Goal: Check status: Check status

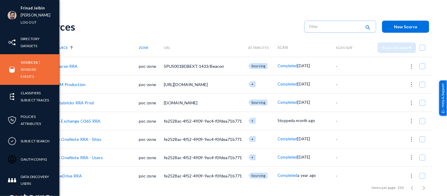
scroll to position [4, 0]
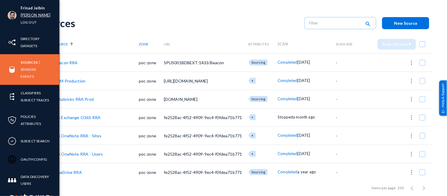
click at [29, 18] on link "[PERSON_NAME]" at bounding box center [36, 15] width 30 height 7
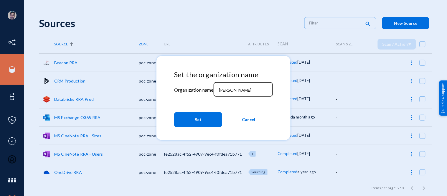
click at [231, 90] on input "[PERSON_NAME]" at bounding box center [244, 90] width 51 height 5
type input "r"
type input "bhm"
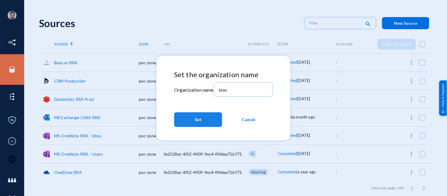
click at [202, 117] on button "Set" at bounding box center [198, 119] width 48 height 15
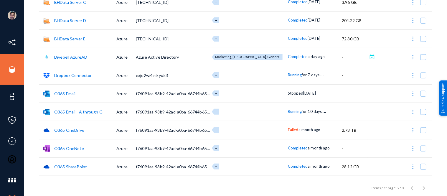
scroll to position [65, 0]
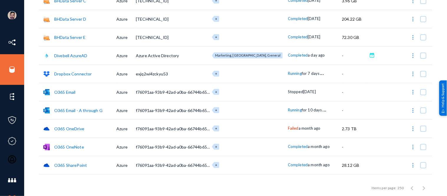
click at [288, 108] on span "Running" at bounding box center [295, 110] width 14 height 5
click at [257, 30] on div at bounding box center [223, 98] width 447 height 196
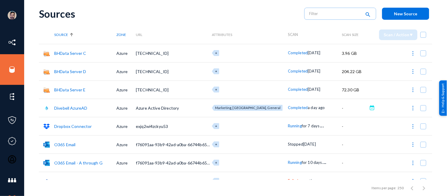
scroll to position [0, 0]
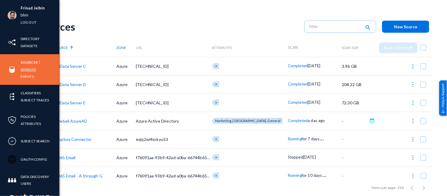
click at [27, 69] on link "Sensors" at bounding box center [28, 69] width 15 height 7
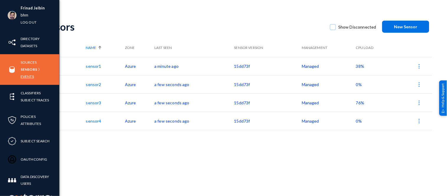
click at [28, 77] on link "Events" at bounding box center [27, 76] width 13 height 7
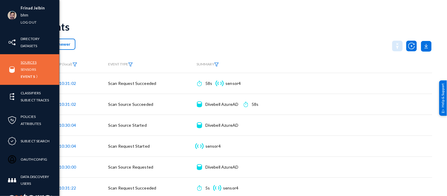
click at [26, 63] on link "Sources" at bounding box center [29, 62] width 16 height 7
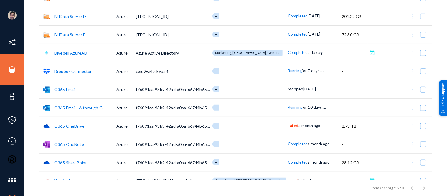
scroll to position [77, 0]
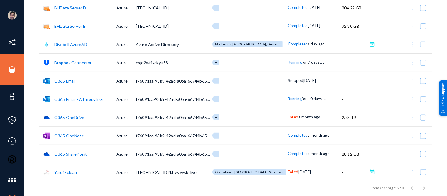
click at [34, 137] on div "Frinad Jelbin bhm Log out Directory Datasets Sources Sensors Events Classifiers…" at bounding box center [223, 98] width 447 height 196
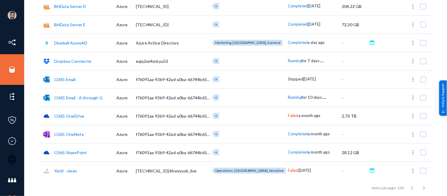
click at [288, 171] on span "Failed" at bounding box center [293, 170] width 11 height 5
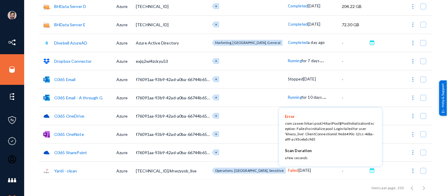
click at [5, 58] on div at bounding box center [223, 98] width 447 height 196
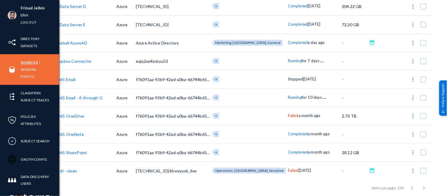
click at [29, 63] on link "Sources" at bounding box center [29, 62] width 17 height 7
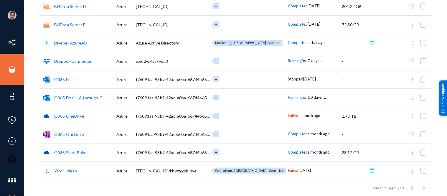
click at [65, 172] on link "Yardi - clean" at bounding box center [65, 170] width 23 height 5
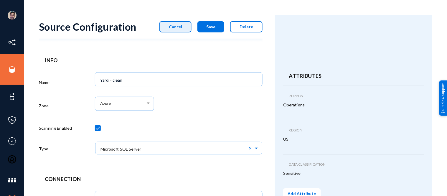
click at [182, 25] on span "Cancel" at bounding box center [175, 26] width 13 height 5
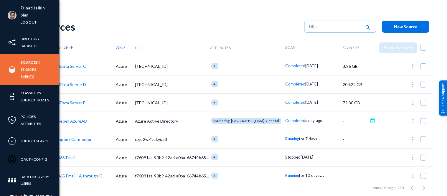
click at [27, 76] on link "Events" at bounding box center [27, 76] width 13 height 7
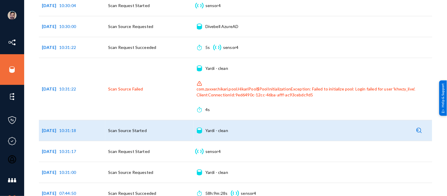
scroll to position [161, 0]
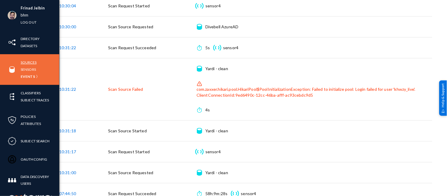
click at [33, 60] on link "Sources" at bounding box center [29, 62] width 16 height 7
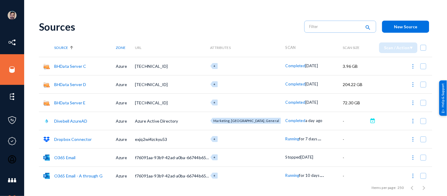
scroll to position [78, 0]
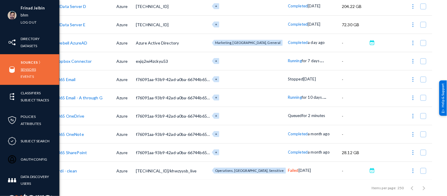
click at [27, 69] on link "Sensors" at bounding box center [28, 69] width 15 height 7
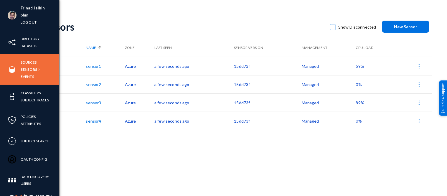
click at [29, 63] on link "Sources" at bounding box center [29, 62] width 16 height 7
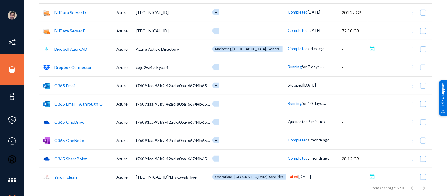
scroll to position [78, 0]
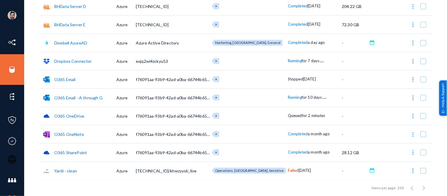
click at [75, 169] on link "Yardi - clean" at bounding box center [65, 170] width 23 height 5
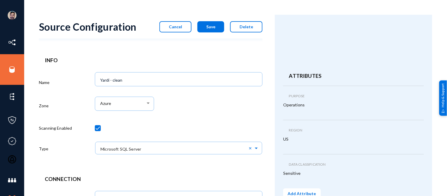
click at [182, 24] on span "Cancel" at bounding box center [175, 26] width 13 height 5
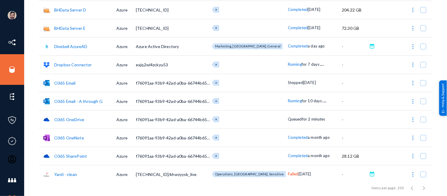
scroll to position [78, 0]
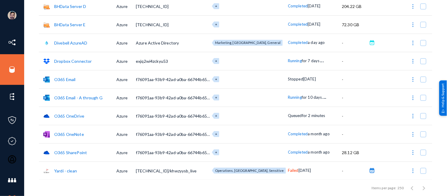
click at [370, 170] on button at bounding box center [373, 171] width 6 height 6
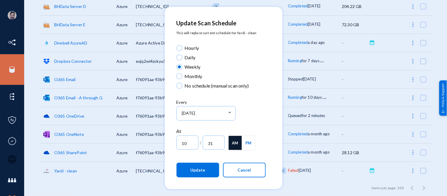
click at [236, 174] on button "Cancel" at bounding box center [244, 170] width 43 height 15
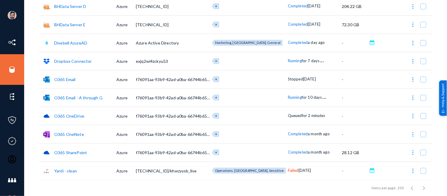
scroll to position [0, 0]
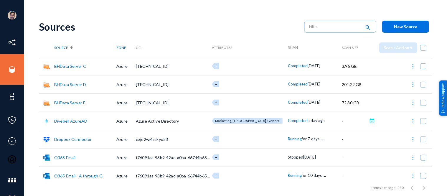
click at [205, 19] on div "Sources search New Source" at bounding box center [236, 27] width 394 height 24
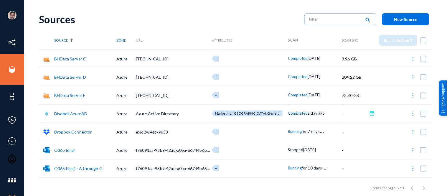
scroll to position [78, 0]
